Goal: Find specific fact: Find specific fact

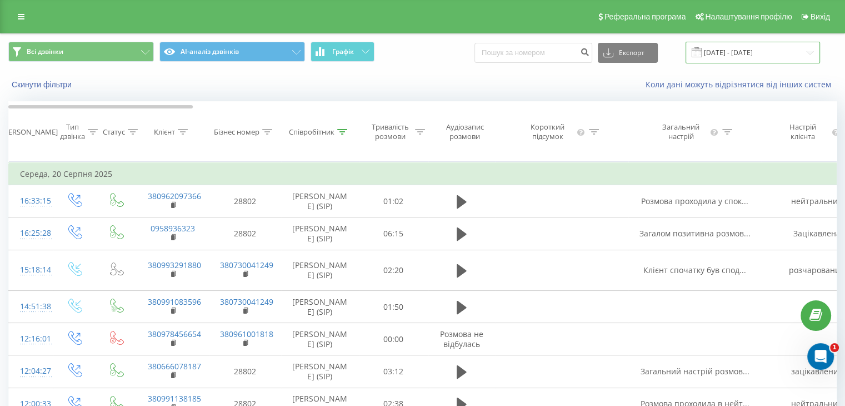
click at [769, 57] on input "01.08.2025 - 20.08.2025" at bounding box center [753, 53] width 134 height 22
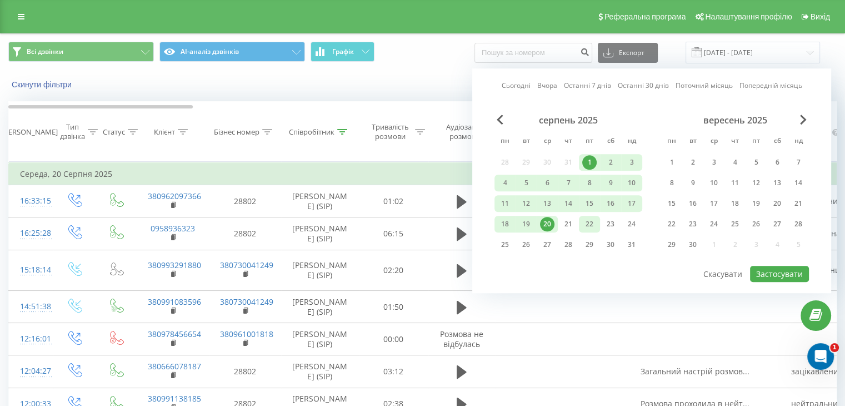
click at [594, 220] on div "22" at bounding box center [589, 224] width 14 height 14
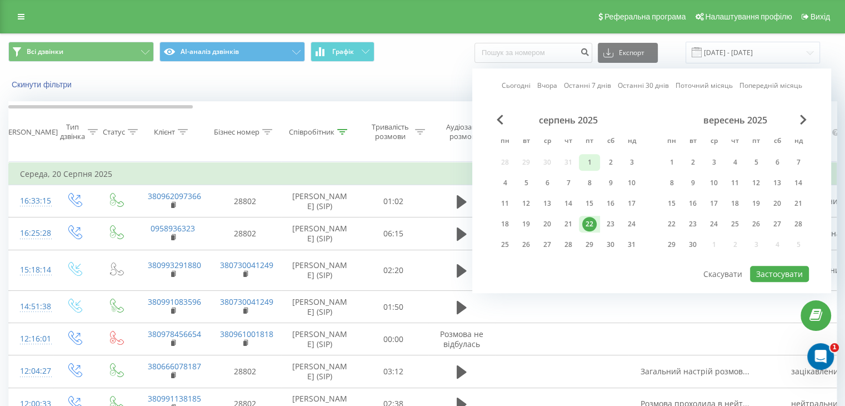
click at [590, 164] on div "1" at bounding box center [589, 162] width 14 height 14
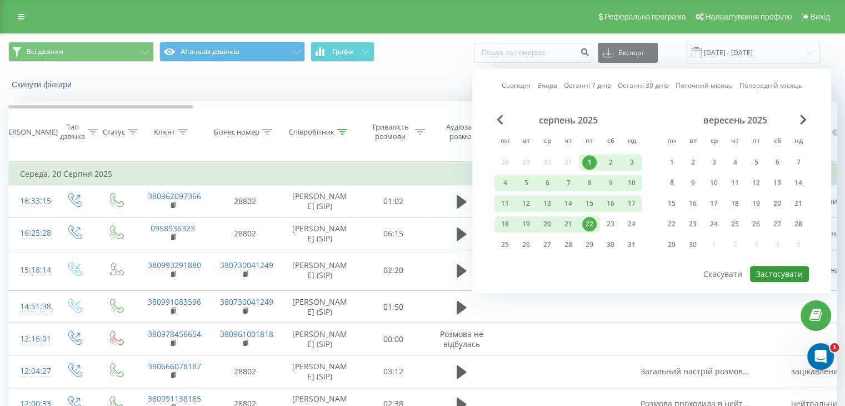
click at [762, 270] on button "Застосувати" at bounding box center [779, 274] width 59 height 16
type input "01.08.2025 - 22.08.2025"
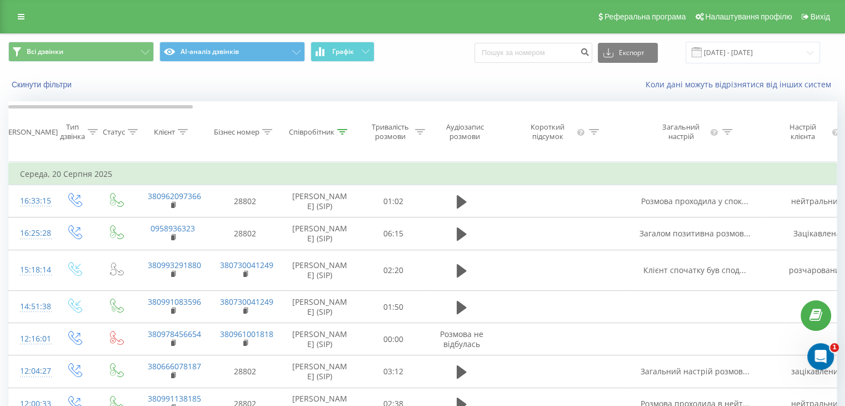
click at [49, 63] on div "Всі дзвінки AI-аналіз дзвінків Графік Експорт .csv .xls .xlsx 01.08.2025 - 22.0…" at bounding box center [423, 52] width 844 height 37
click at [47, 58] on button "Всі дзвінки" at bounding box center [81, 52] width 146 height 20
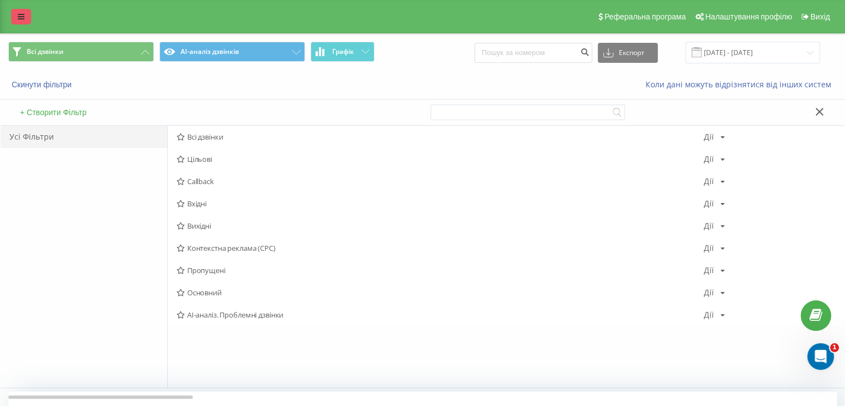
click at [19, 16] on icon at bounding box center [21, 17] width 7 height 8
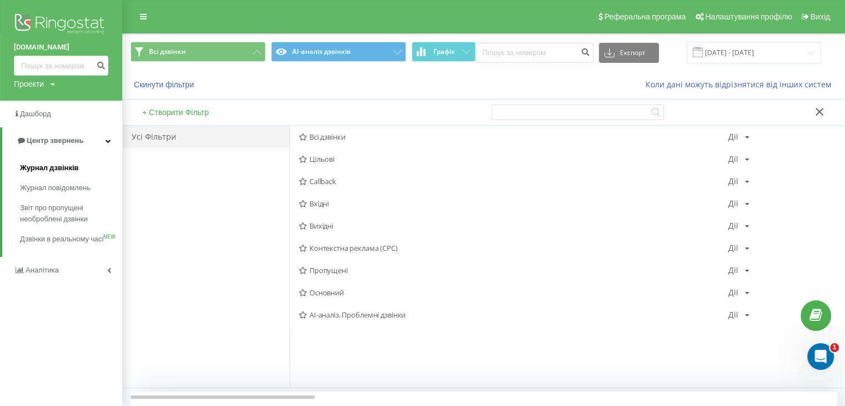
click at [49, 171] on span "Журнал дзвінків" at bounding box center [49, 167] width 59 height 11
click at [56, 167] on span "Журнал дзвінків" at bounding box center [49, 167] width 59 height 11
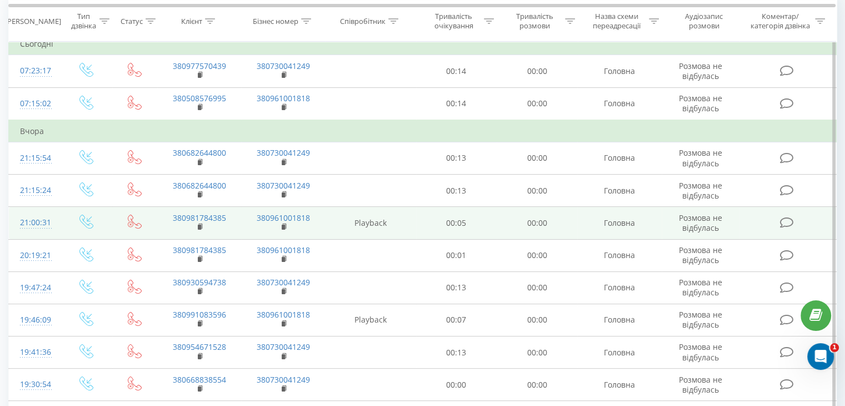
scroll to position [56, 0]
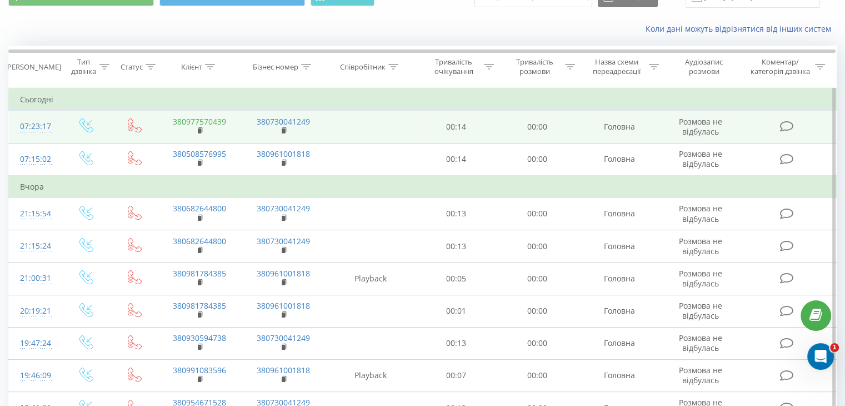
click at [209, 121] on link "380977570439" at bounding box center [199, 121] width 53 height 11
click at [207, 121] on link "380977570439" at bounding box center [199, 121] width 53 height 11
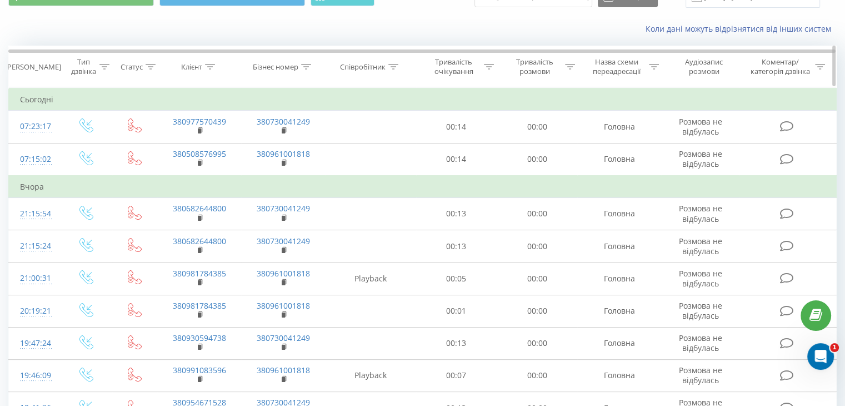
click at [216, 77] on th "Клієнт" at bounding box center [199, 66] width 84 height 41
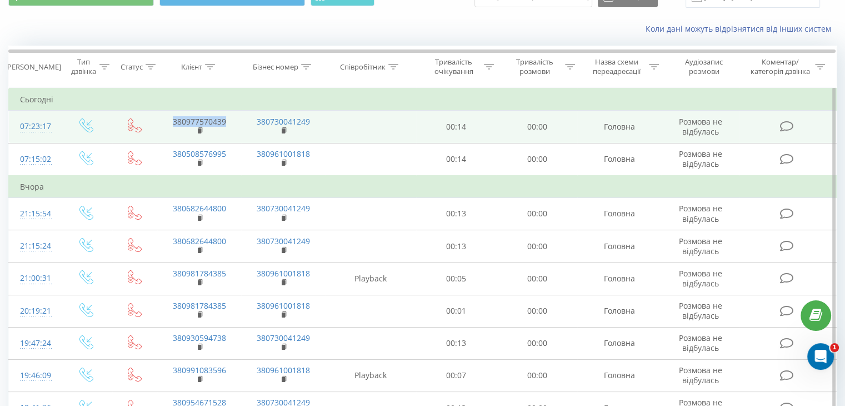
drag, startPoint x: 227, startPoint y: 122, endPoint x: 174, endPoint y: 121, distance: 52.8
click at [174, 121] on td "380977570439" at bounding box center [199, 127] width 84 height 32
drag, startPoint x: 174, startPoint y: 121, endPoint x: 84, endPoint y: 124, distance: 89.5
click at [84, 124] on icon at bounding box center [86, 125] width 14 height 14
click at [188, 121] on link "380977570439" at bounding box center [199, 121] width 53 height 11
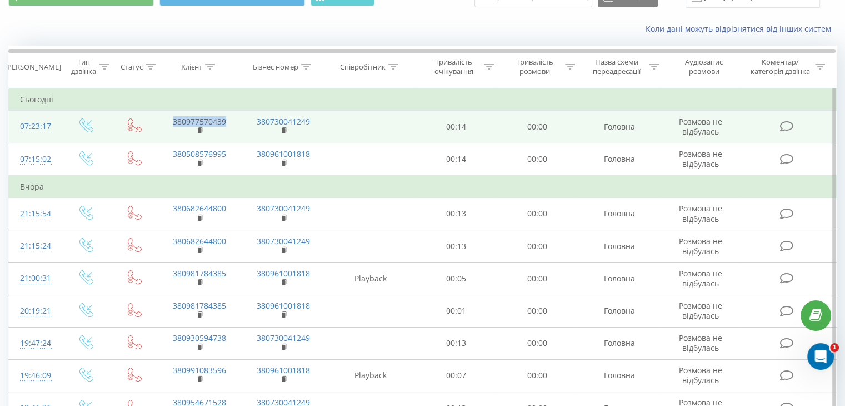
drag, startPoint x: 232, startPoint y: 119, endPoint x: 173, endPoint y: 121, distance: 58.9
click at [173, 121] on td "380977570439" at bounding box center [199, 127] width 84 height 32
copy link "380977570439"
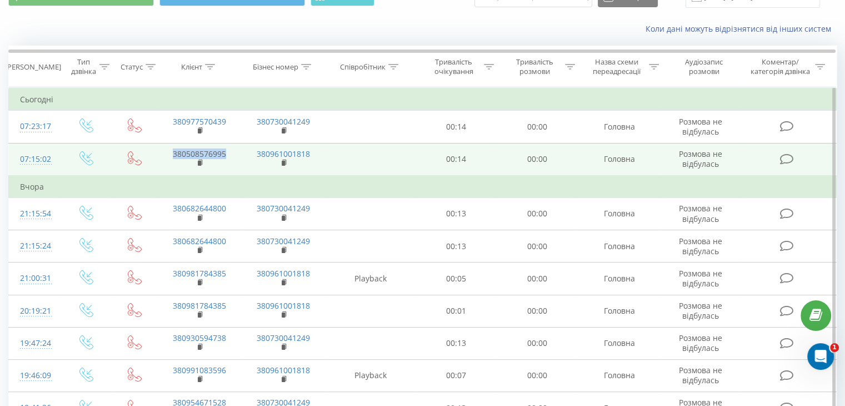
drag, startPoint x: 222, startPoint y: 157, endPoint x: 172, endPoint y: 156, distance: 49.5
click at [172, 156] on td "380508576995" at bounding box center [199, 159] width 84 height 33
copy link "380508576995"
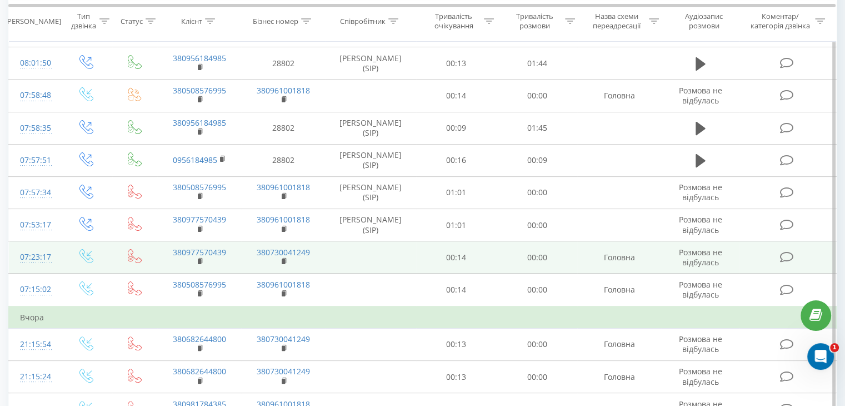
scroll to position [222, 0]
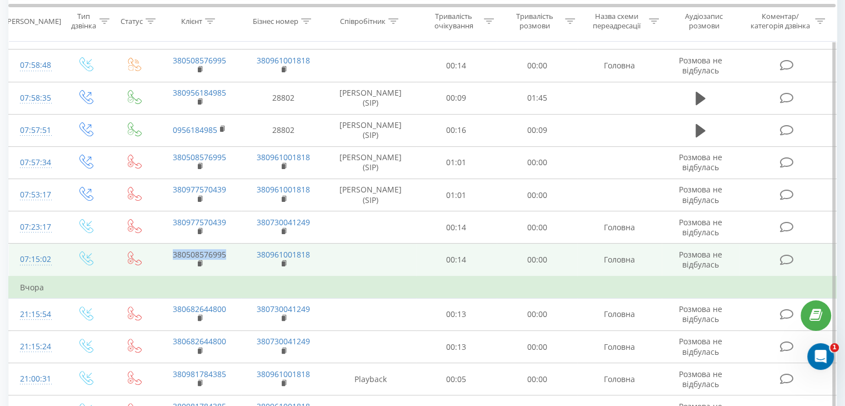
drag, startPoint x: 228, startPoint y: 253, endPoint x: 171, endPoint y: 255, distance: 56.7
click at [171, 255] on td "380508576995" at bounding box center [199, 259] width 84 height 33
copy link "380508576995"
